Goal: Transaction & Acquisition: Purchase product/service

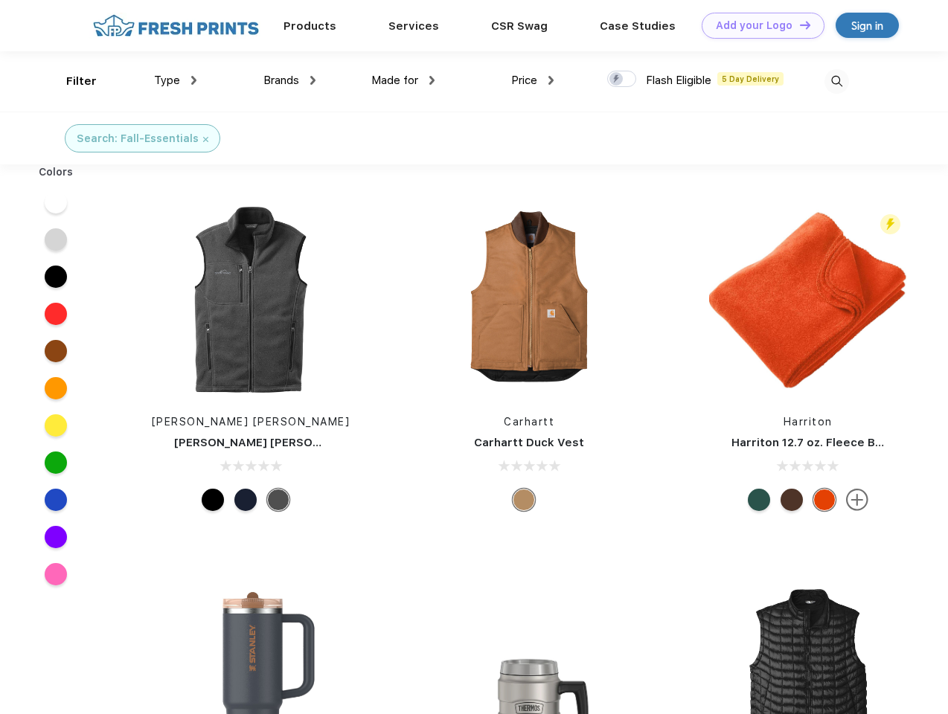
click at [757, 25] on link "Add your Logo Design Tool" at bounding box center [763, 26] width 123 height 26
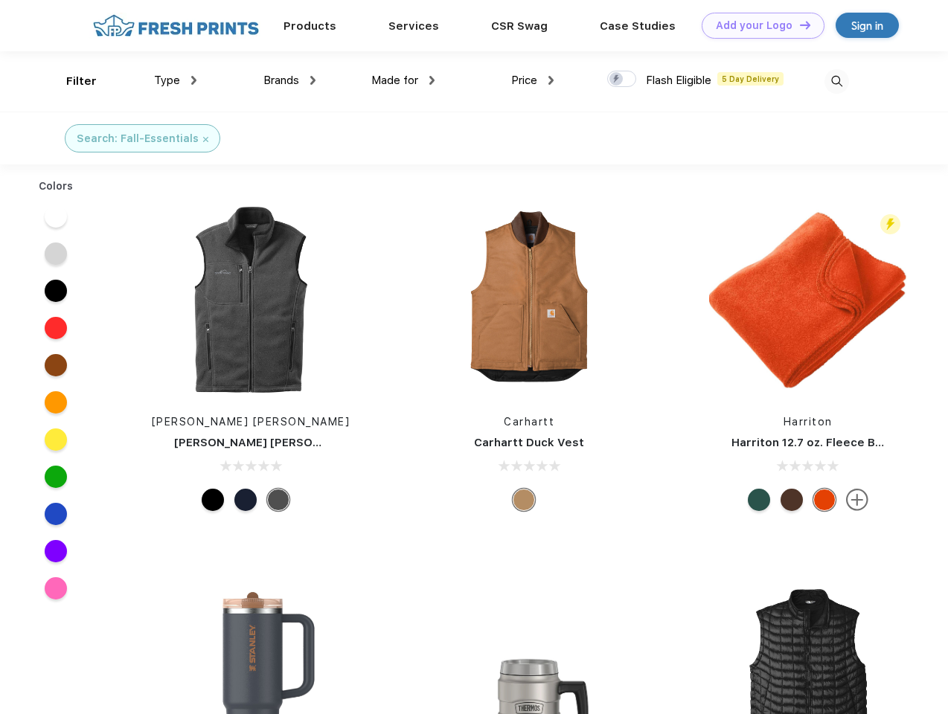
click at [0, 0] on div "Design Tool" at bounding box center [0, 0] width 0 height 0
click at [798, 25] on link "Add your Logo Design Tool" at bounding box center [763, 26] width 123 height 26
click at [71, 81] on div "Filter" at bounding box center [81, 81] width 31 height 17
click at [176, 80] on span "Type" at bounding box center [167, 80] width 26 height 13
click at [289, 80] on span "Brands" at bounding box center [281, 80] width 36 height 13
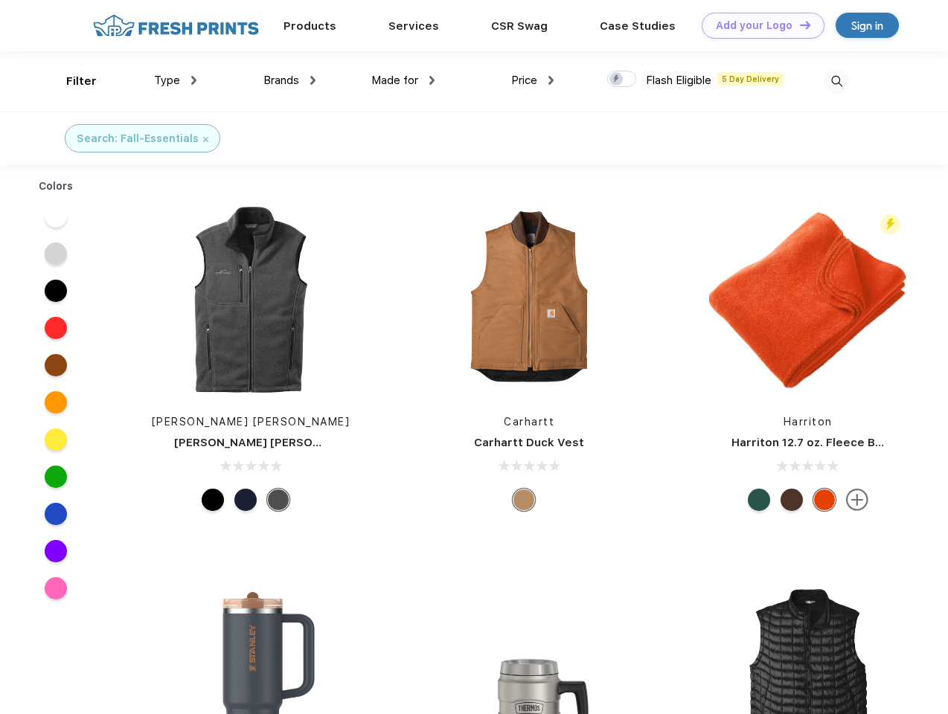
click at [403, 80] on span "Made for" at bounding box center [394, 80] width 47 height 13
click at [533, 80] on span "Price" at bounding box center [524, 80] width 26 height 13
click at [622, 80] on div at bounding box center [621, 79] width 29 height 16
click at [617, 80] on input "checkbox" at bounding box center [612, 75] width 10 height 10
click at [836, 81] on img at bounding box center [836, 81] width 25 height 25
